Goal: Navigation & Orientation: Find specific page/section

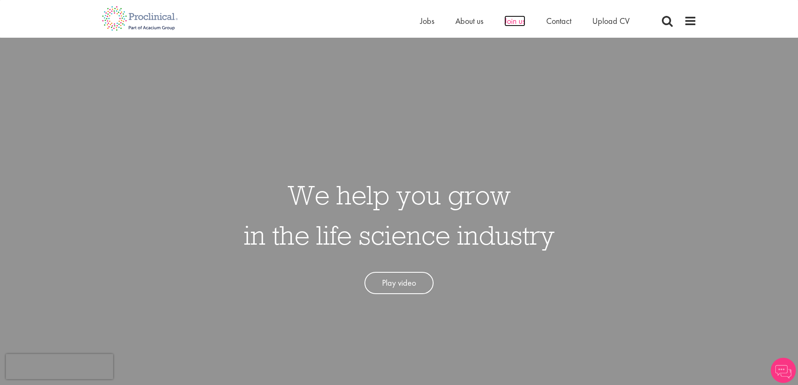
click at [518, 22] on span "Join us" at bounding box center [514, 20] width 21 height 11
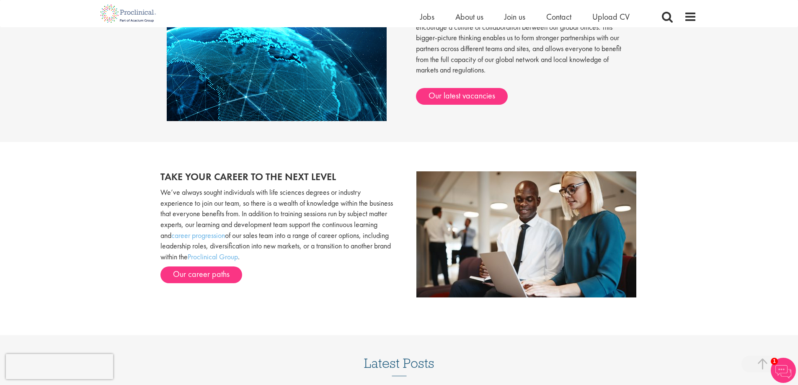
scroll to position [707, 0]
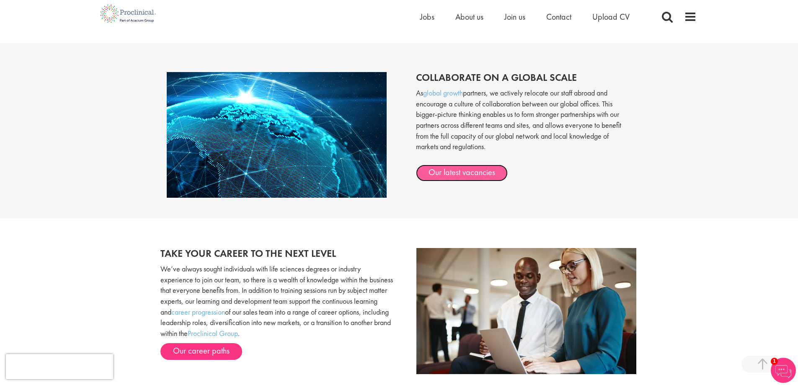
click at [484, 175] on link "Our latest vacancies" at bounding box center [462, 173] width 92 height 17
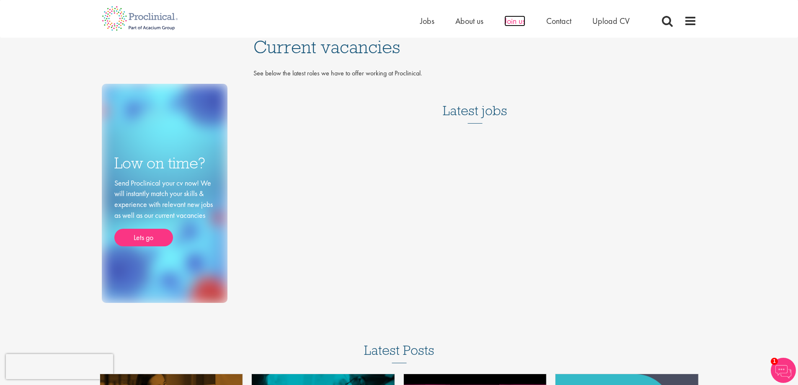
click at [512, 20] on span "Join us" at bounding box center [514, 20] width 21 height 11
